Goal: Transaction & Acquisition: Purchase product/service

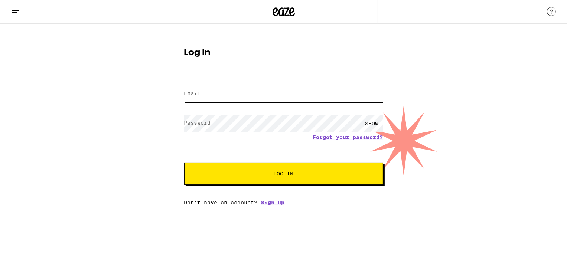
type input "[EMAIL_ADDRESS][DOMAIN_NAME]"
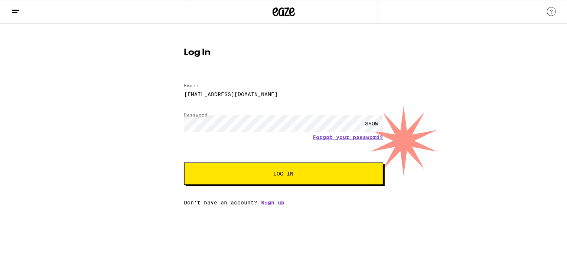
click at [279, 182] on button "Log In" at bounding box center [283, 174] width 199 height 22
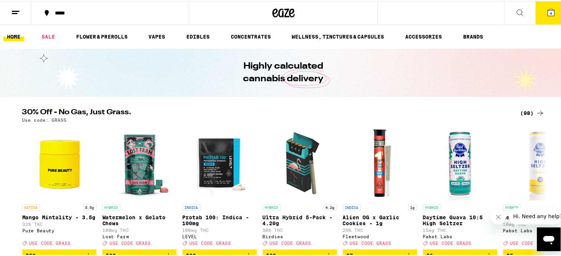
click at [524, 111] on div "(98)" at bounding box center [533, 112] width 24 height 9
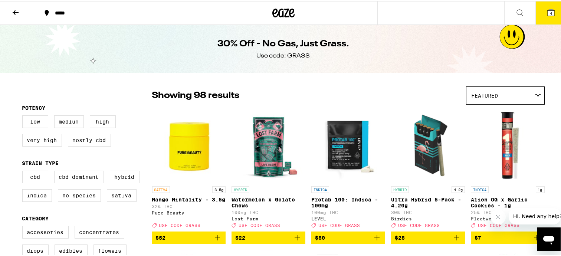
scroll to position [74, 0]
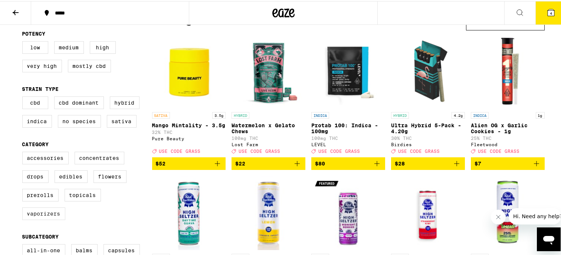
click at [45, 218] on label "Vaporizers" at bounding box center [43, 212] width 43 height 13
click at [24, 152] on input "Vaporizers" at bounding box center [24, 152] width 0 height 0
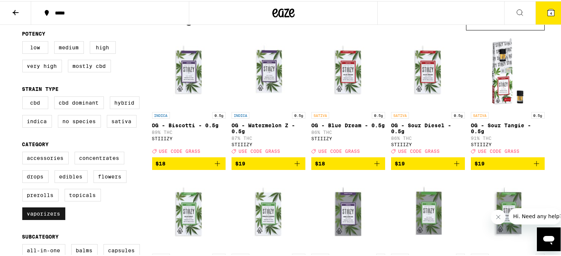
click at [48, 215] on label "Vaporizers" at bounding box center [43, 212] width 43 height 13
click at [24, 152] on input "Vaporizers" at bounding box center [24, 152] width 0 height 0
checkbox input "false"
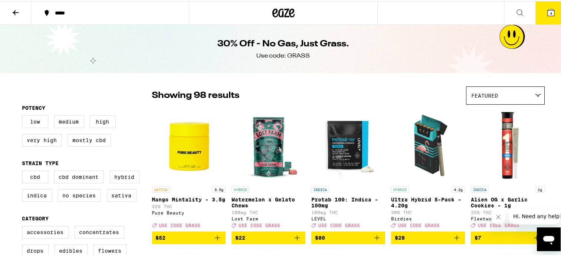
click at [10, 10] on button at bounding box center [15, 11] width 31 height 23
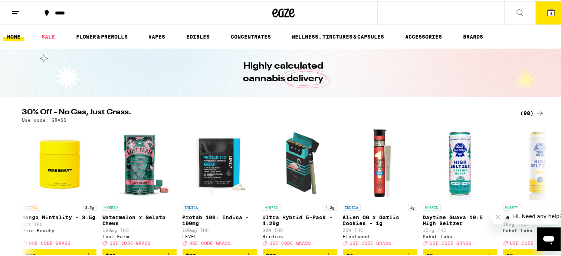
click at [48, 34] on link "SALE" at bounding box center [48, 35] width 21 height 9
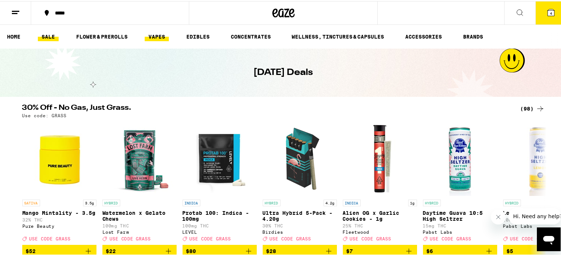
click at [158, 35] on link "VAPES" at bounding box center [157, 35] width 24 height 9
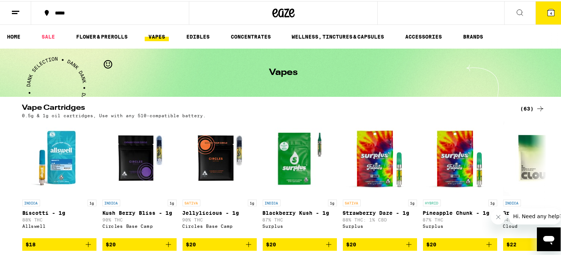
click at [531, 108] on div "(63)" at bounding box center [533, 107] width 24 height 9
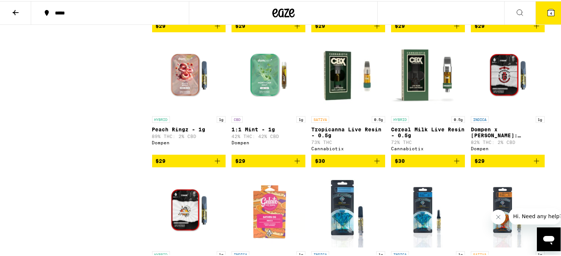
scroll to position [594, 0]
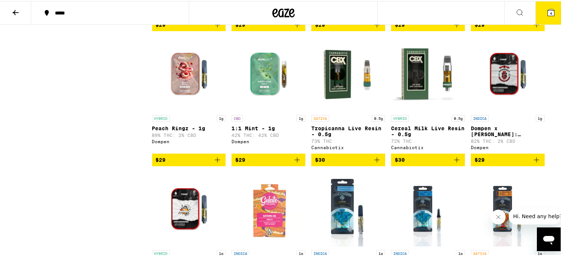
click at [259, 90] on img "Open page for 1:1 Mint - 1g from Dompen" at bounding box center [269, 73] width 74 height 74
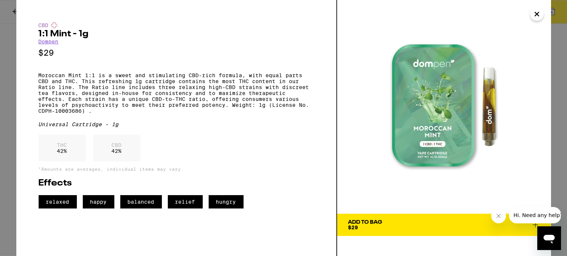
click at [538, 12] on icon "Close" at bounding box center [537, 14] width 9 height 11
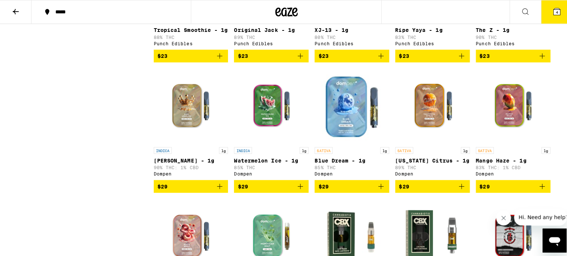
scroll to position [446, 0]
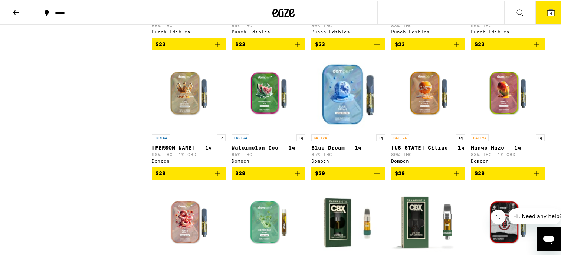
click at [171, 112] on img "Open page for King Louis XIII - 1g from Dompen" at bounding box center [189, 92] width 74 height 74
